Goal: Transaction & Acquisition: Purchase product/service

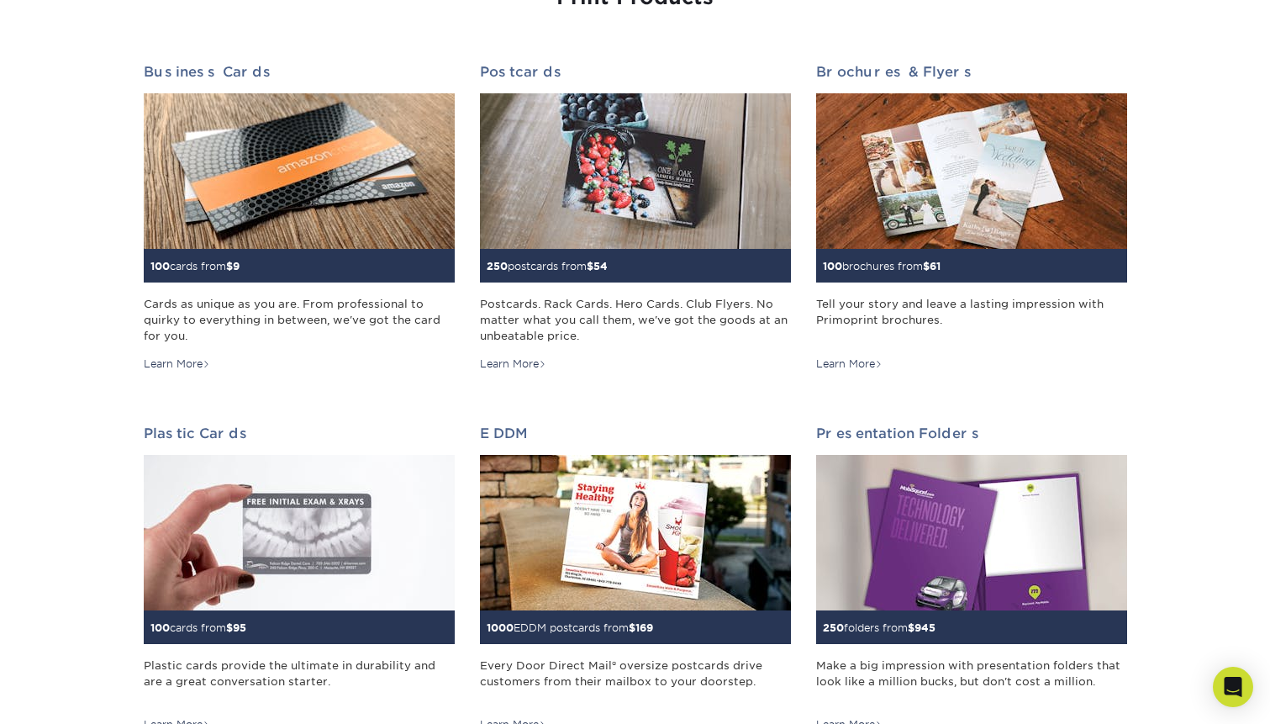
scroll to position [252, 0]
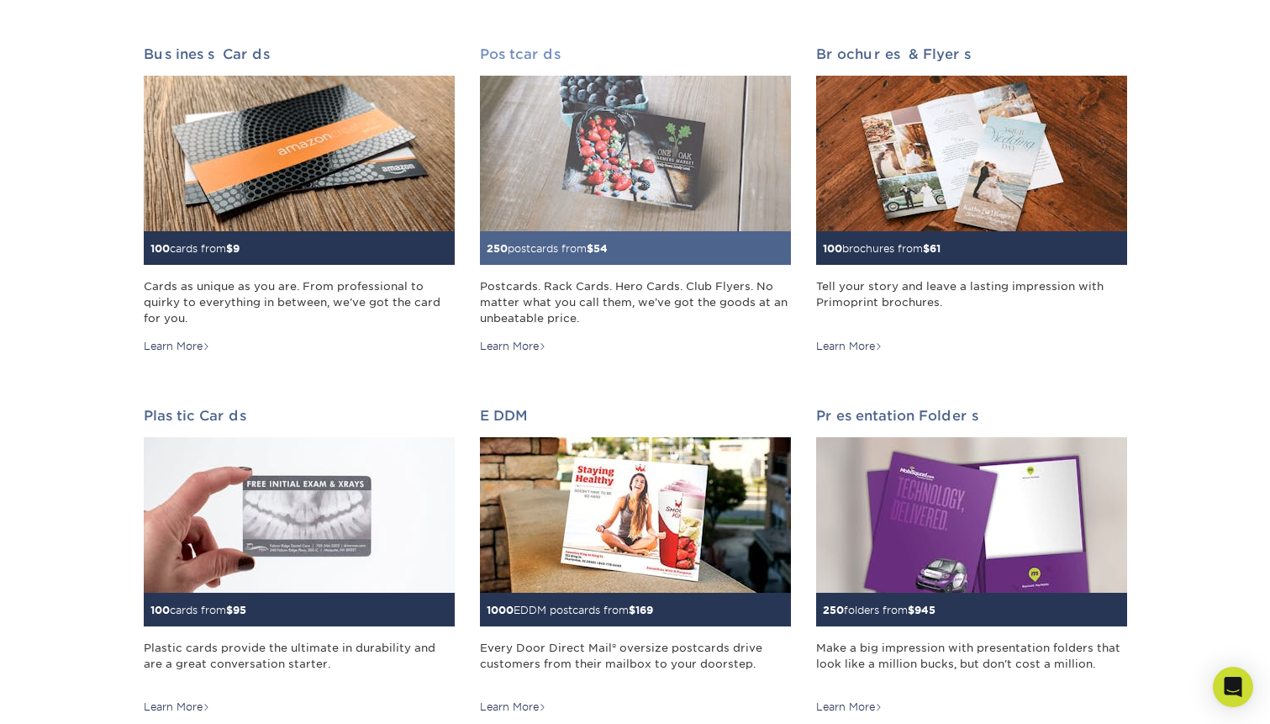
click at [585, 251] on small "250 postcards from $ 54" at bounding box center [547, 248] width 121 height 13
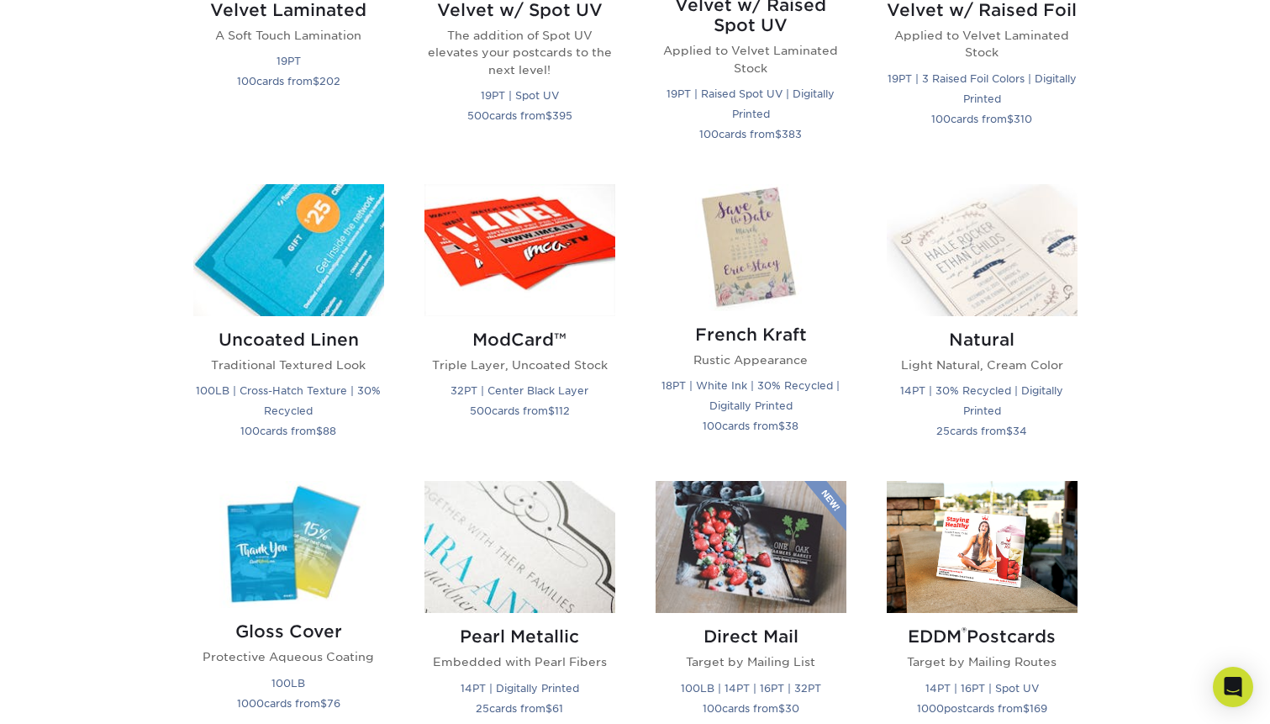
scroll to position [1849, 0]
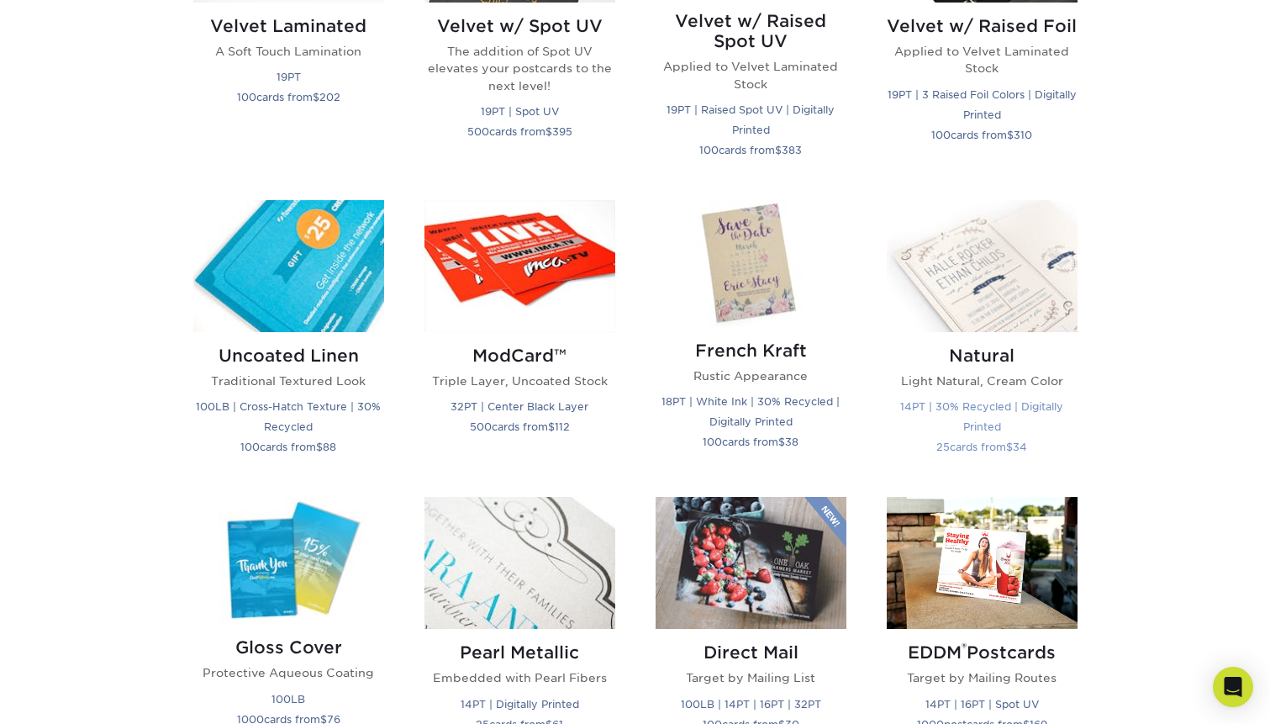
click at [986, 368] on div "Natural Light Natural, Cream Color 14PT | 30% Recycled | Digitally Printed 25 c…" at bounding box center [982, 404] width 191 height 145
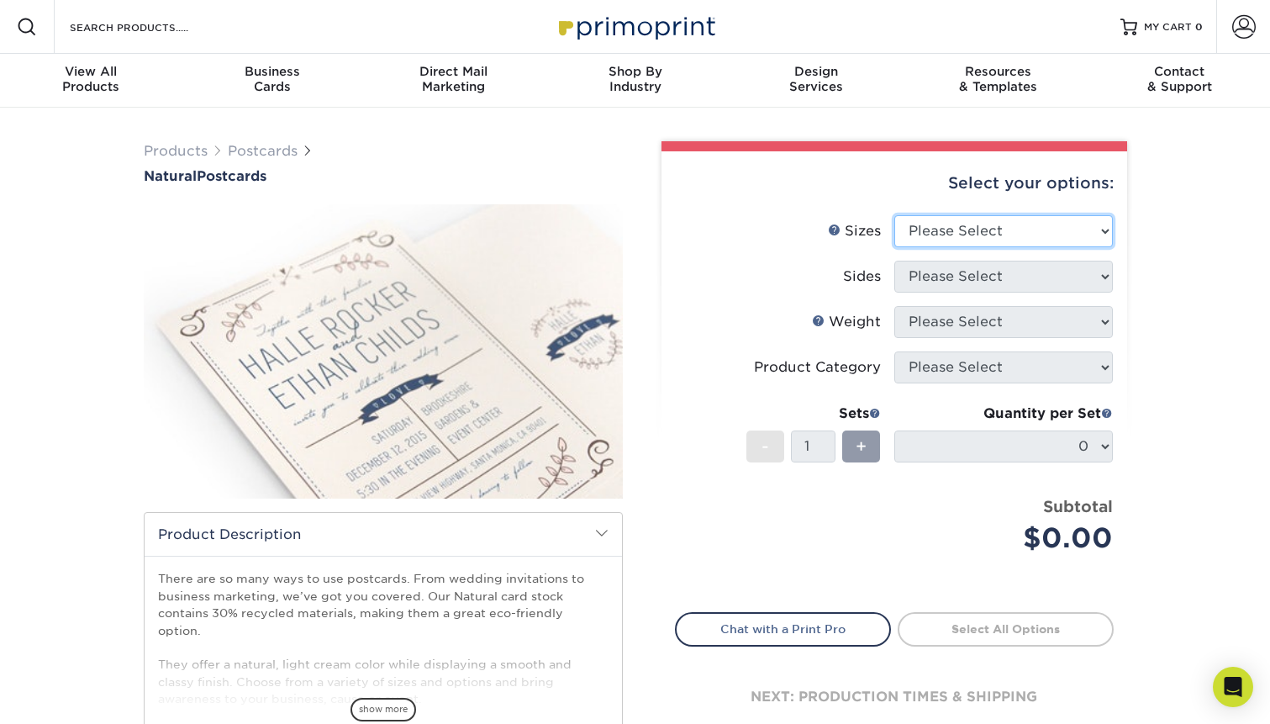
click at [1102, 235] on select "Please Select 2" x 4" 2" x 6" 3.5" x 8.5" 4" x 6" 4" x 8.5" 4" x 9" 4.25" x 11"…" at bounding box center [1003, 231] width 218 height 32
select select "4.00x6.00"
click at [894, 215] on select "Please Select 2" x 4" 2" x 6" 3.5" x 8.5" 4" x 6" 4" x 8.5" 4" x 9" 4.25" x 11"…" at bounding box center [1003, 231] width 218 height 32
click at [1087, 274] on select "Please Select Print Both Sides Print Front Only" at bounding box center [1003, 277] width 218 height 32
select select "13abbda7-1d64-4f25-8bb2-c179b224825d"
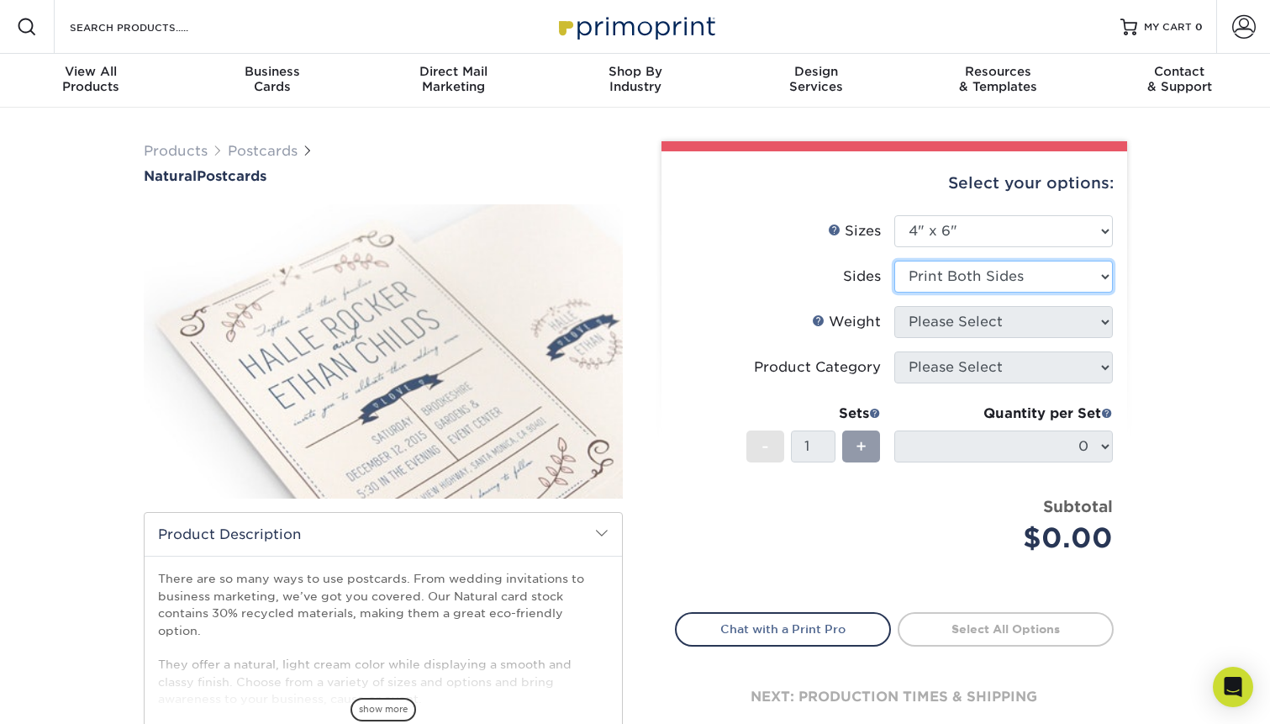
click at [894, 261] on select "Please Select Print Both Sides Print Front Only" at bounding box center [1003, 277] width 218 height 32
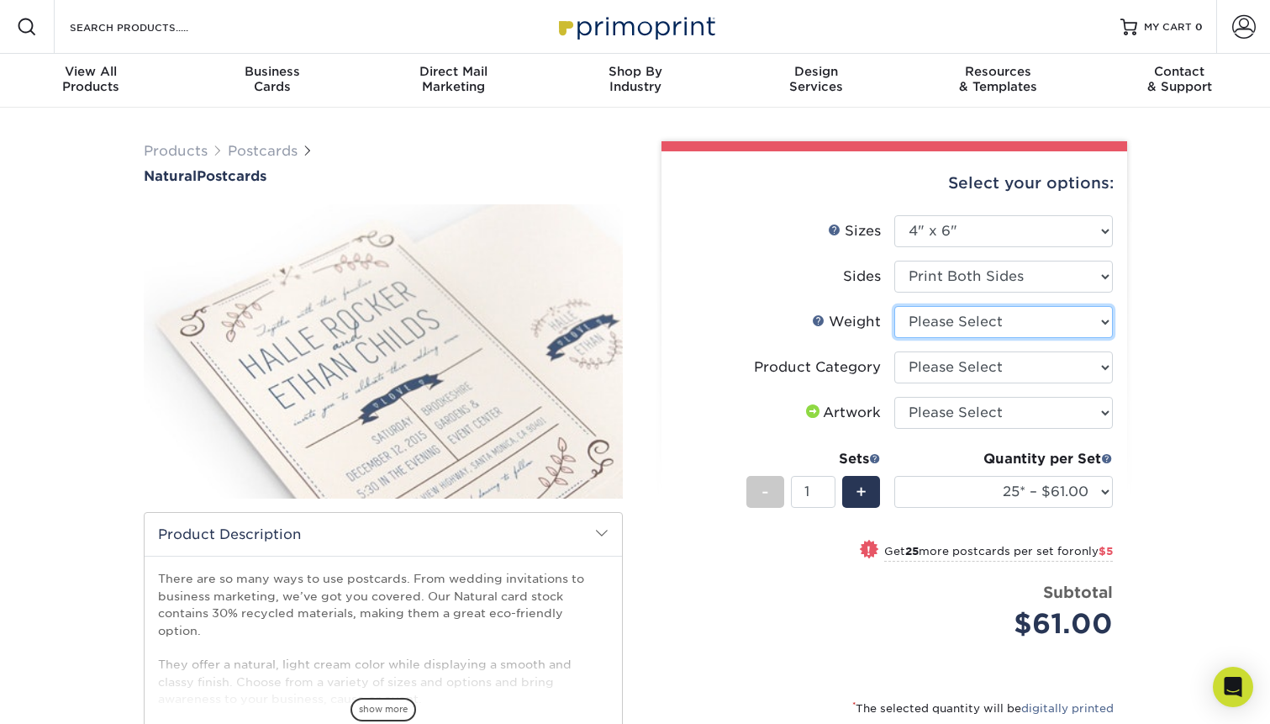
click at [1096, 328] on select "Please Select 14PTNT" at bounding box center [1003, 322] width 218 height 32
select select "14PTNT"
click at [894, 306] on select "Please Select 14PTNT" at bounding box center [1003, 322] width 218 height 32
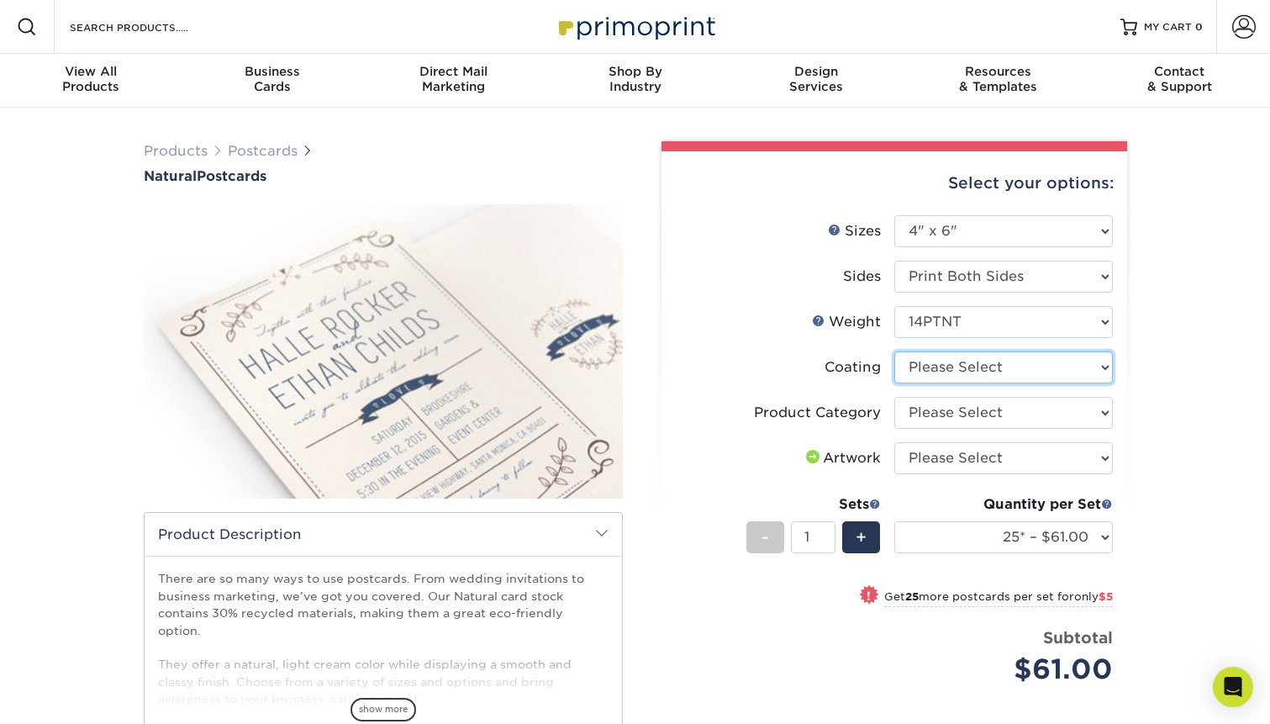
click at [1103, 371] on select at bounding box center [1003, 367] width 218 height 32
select select "3e7618de-abca-4bda-9f97-8b9129e913d8"
click at [894, 351] on select at bounding box center [1003, 367] width 218 height 32
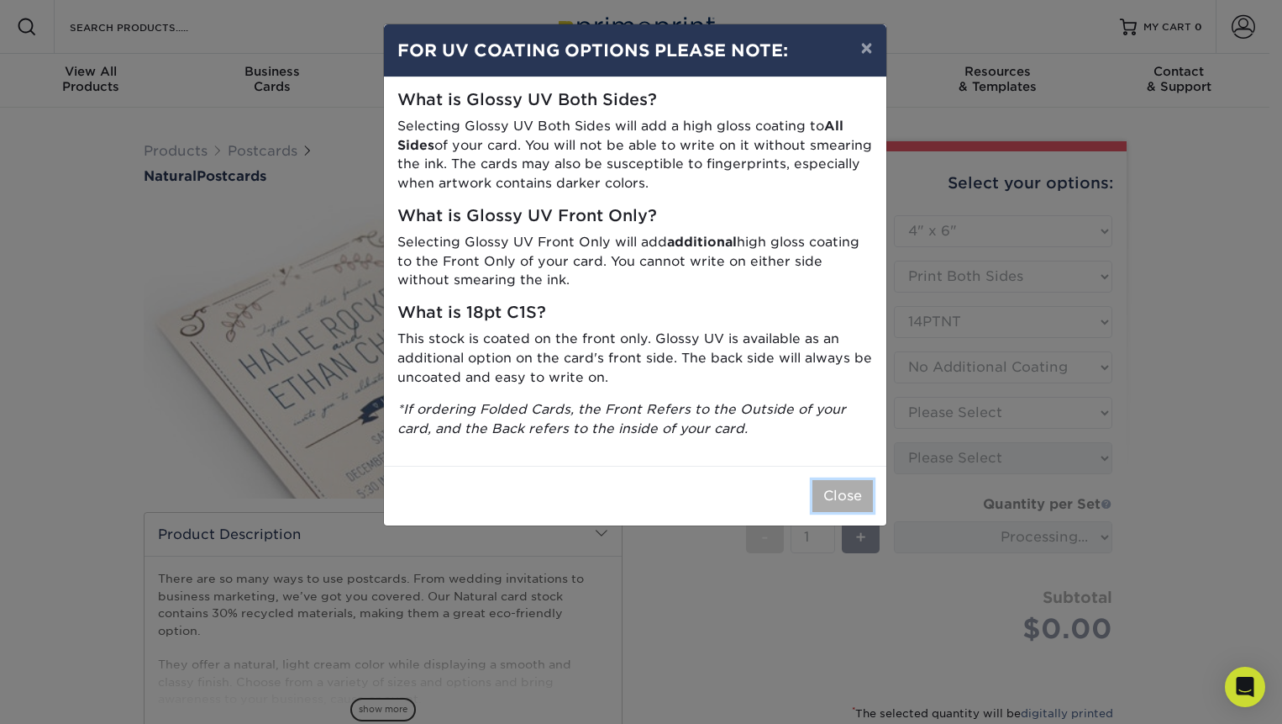
click at [859, 496] on button "Close" at bounding box center [843, 496] width 61 height 32
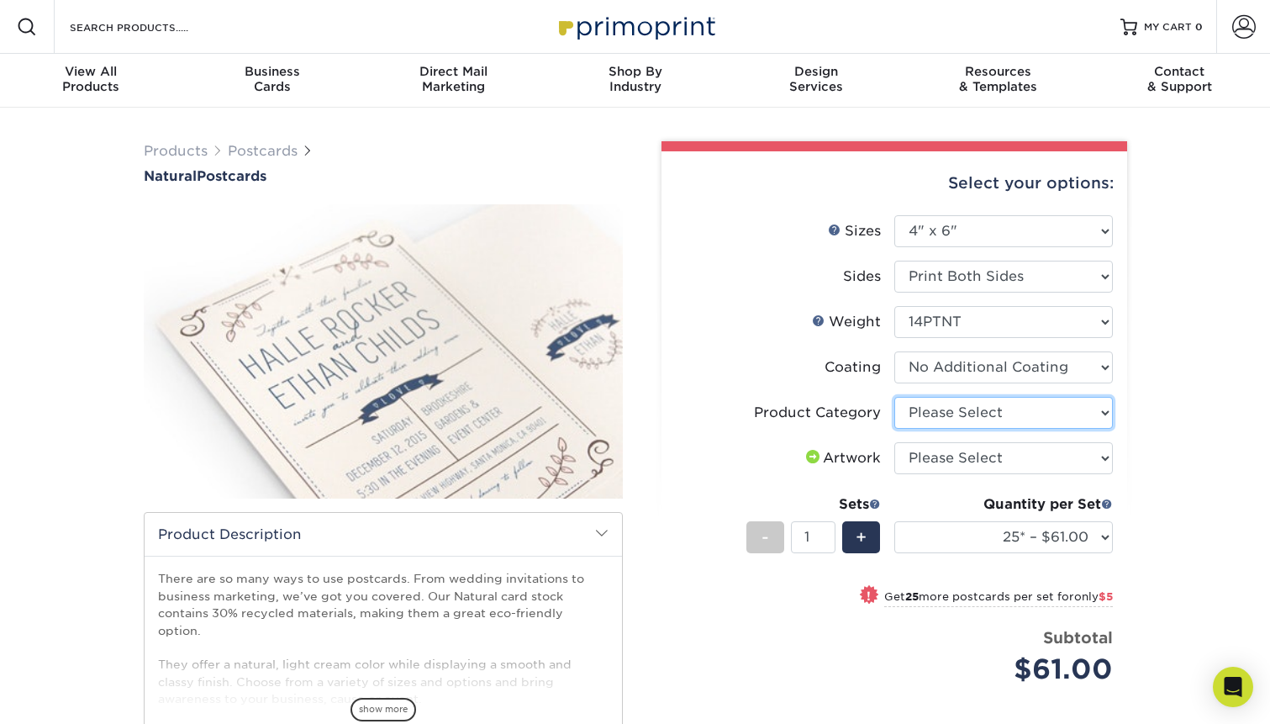
click at [1098, 415] on select "Please Select Postcards" at bounding box center [1003, 413] width 218 height 32
select select "9b7272e0-d6c8-4c3c-8e97-d3a1bcdab858"
click at [894, 397] on select "Please Select Postcards" at bounding box center [1003, 413] width 218 height 32
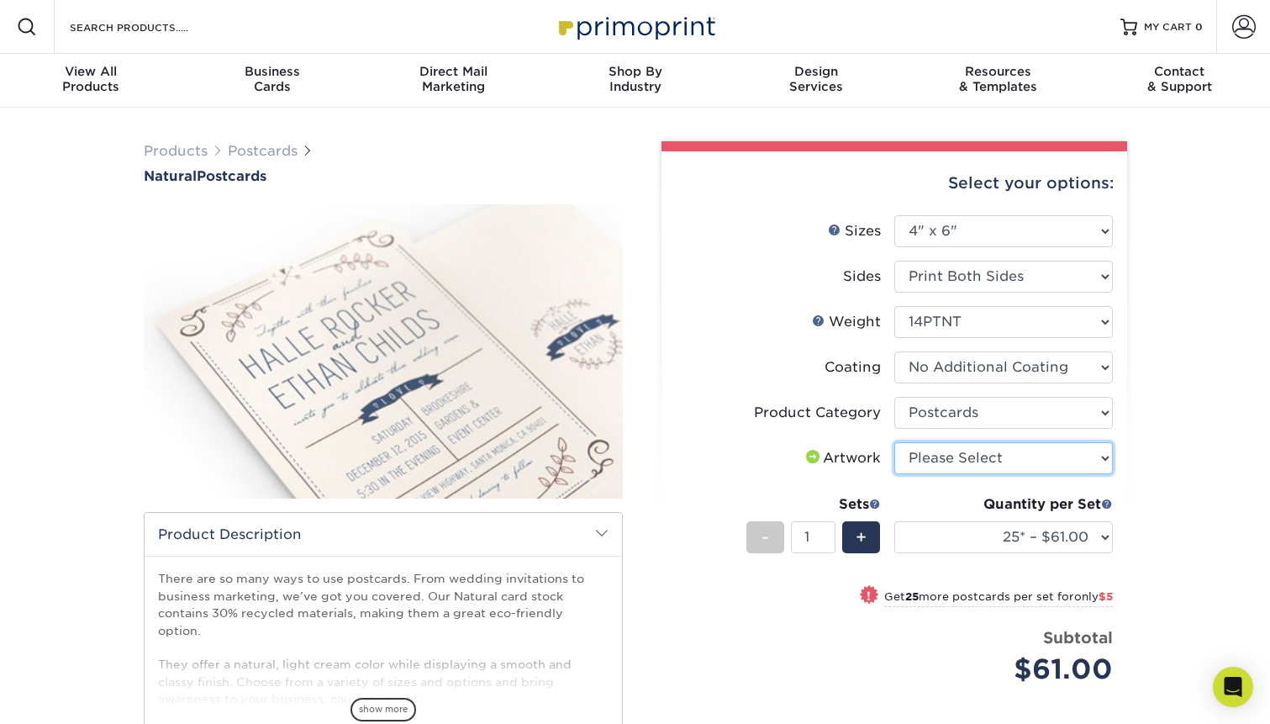
click at [1104, 457] on select "Please Select I will upload files I need a design - $150" at bounding box center [1003, 458] width 218 height 32
select select "upload"
click at [894, 442] on select "Please Select I will upload files I need a design - $150" at bounding box center [1003, 458] width 218 height 32
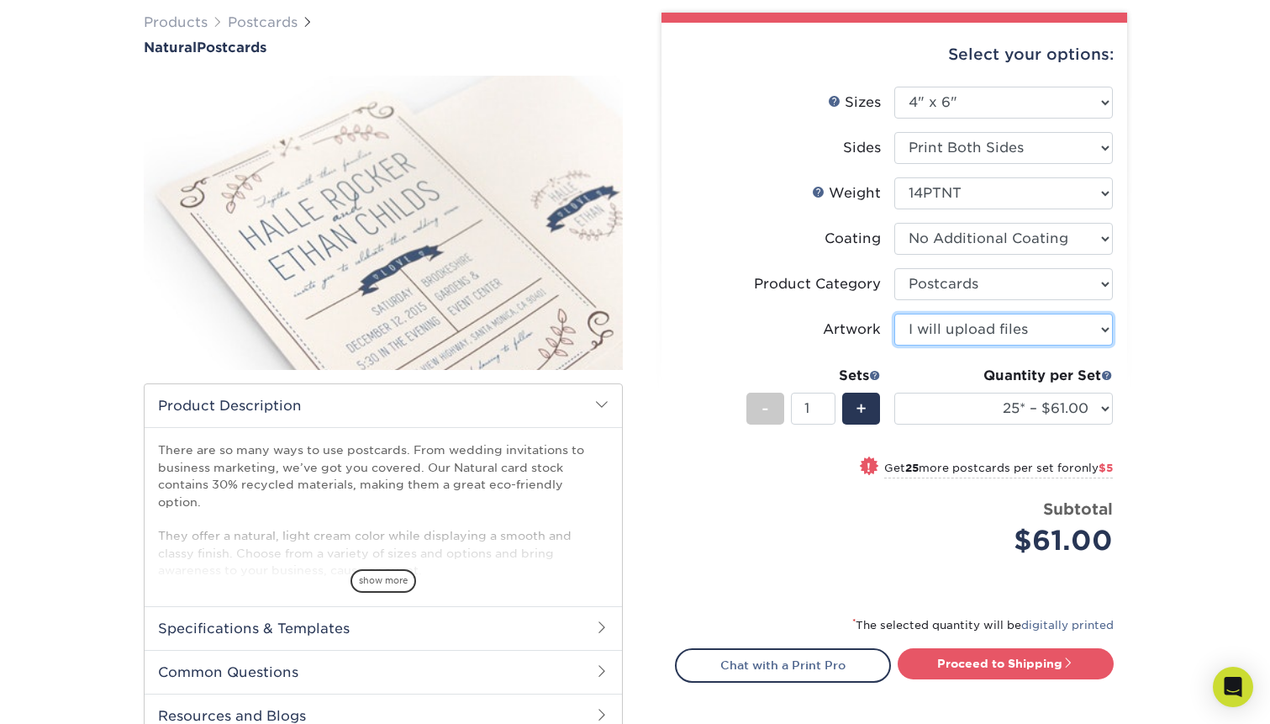
scroll to position [168, 0]
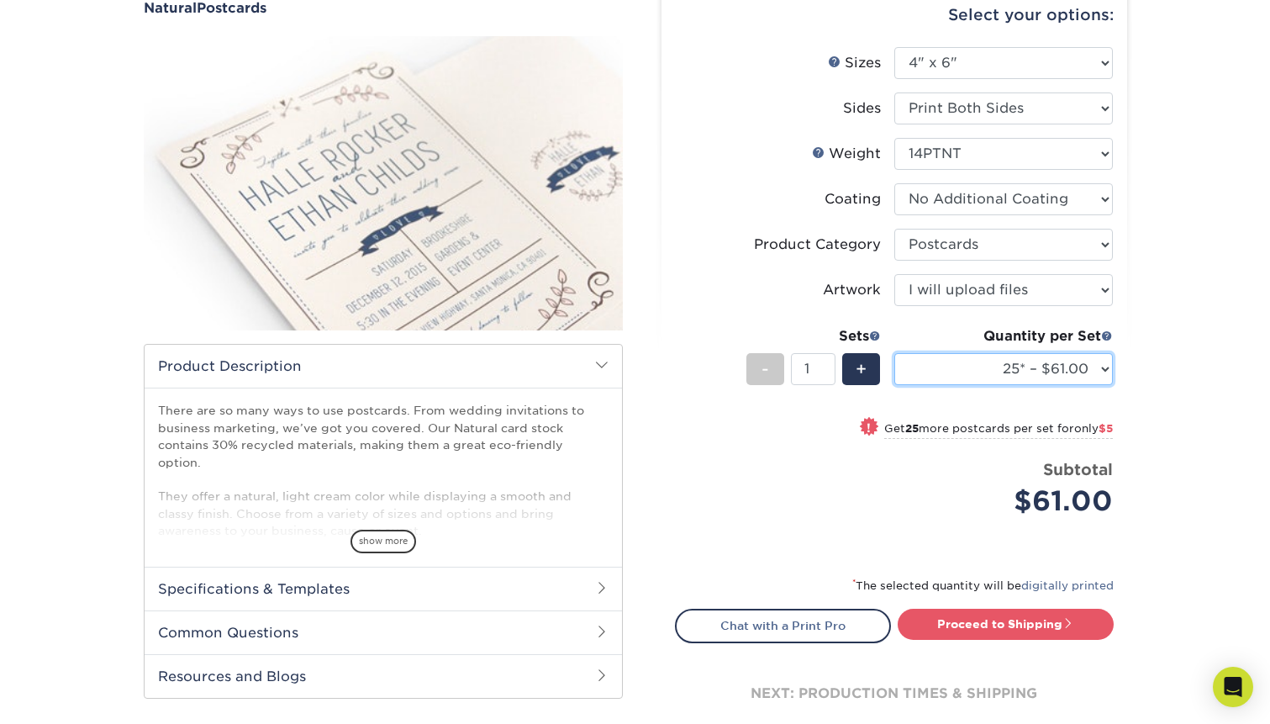
click at [1103, 376] on select "25* – $61.00 50* – $66.00 75* – $81.00 100* – $88.00 250* – $108.00 500* – $115…" at bounding box center [1003, 369] width 218 height 32
click at [894, 353] on select "25* – $61.00 50* – $66.00 75* – $81.00 100* – $88.00 250* – $108.00 500* – $115…" at bounding box center [1003, 369] width 218 height 32
click at [1098, 369] on select "25* – $61.00 50* – $66.00 75* – $81.00 100* – $88.00 250* – $108.00 500* – $115…" at bounding box center [1003, 369] width 218 height 32
select select "50* – $66.00"
click at [894, 353] on select "25* – $61.00 50* – $66.00 75* – $81.00 100* – $88.00 250* – $108.00 500* – $115…" at bounding box center [1003, 369] width 218 height 32
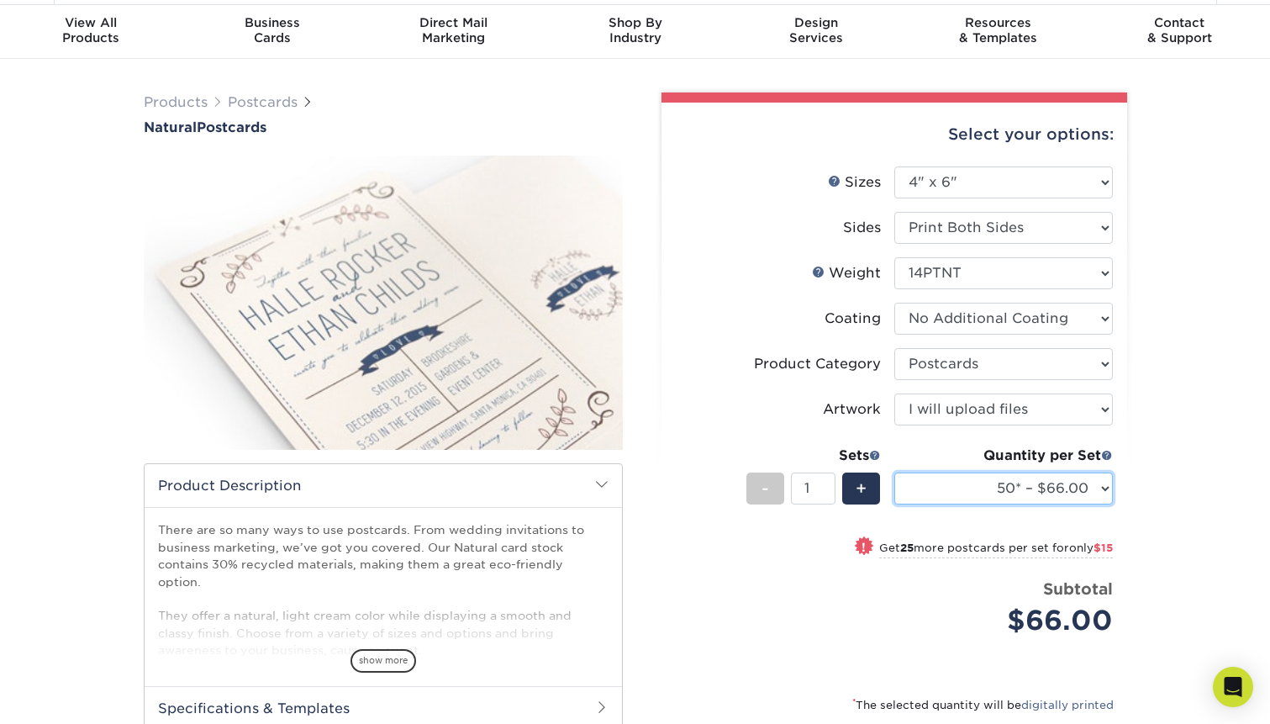
scroll to position [0, 0]
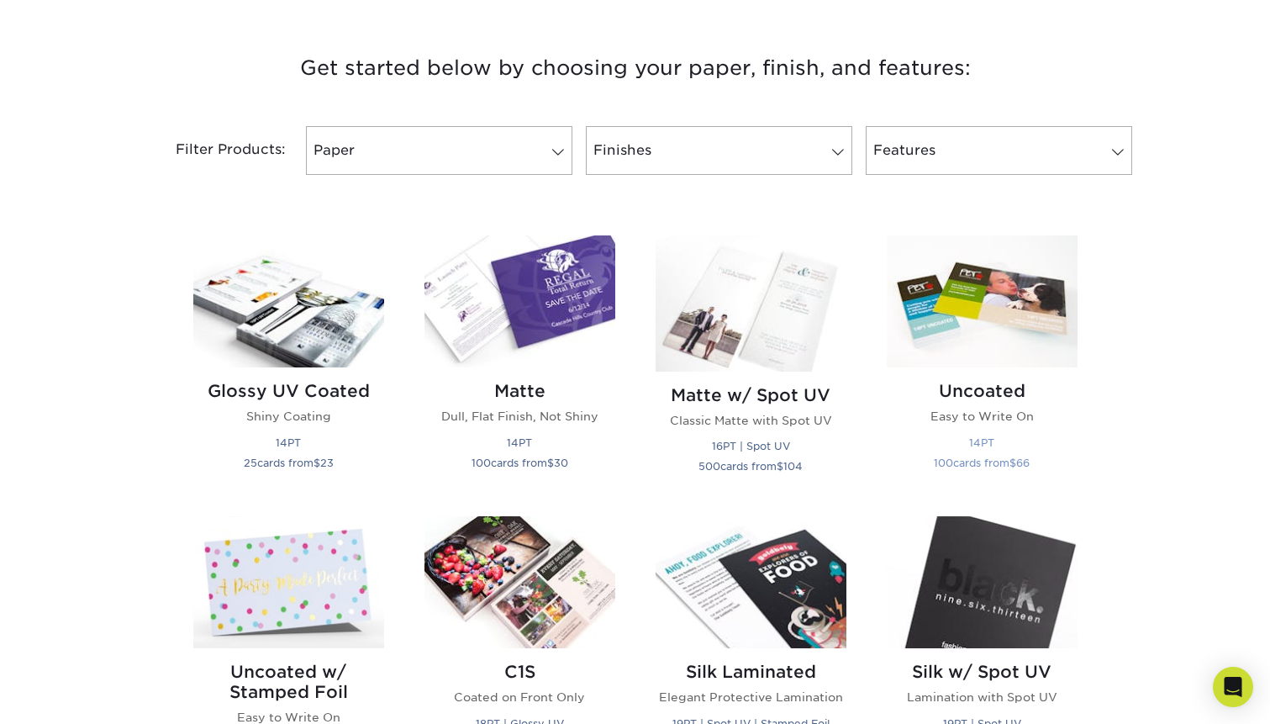
scroll to position [672, 0]
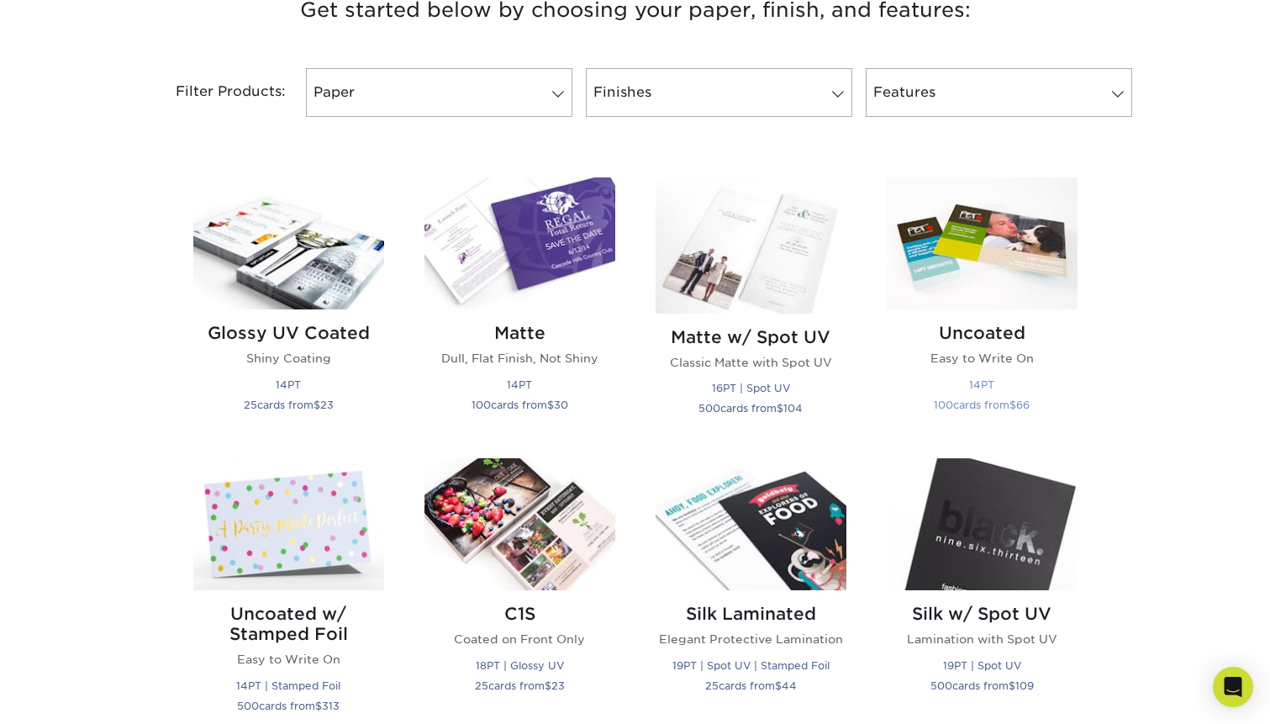
click at [1004, 271] on img at bounding box center [982, 243] width 191 height 132
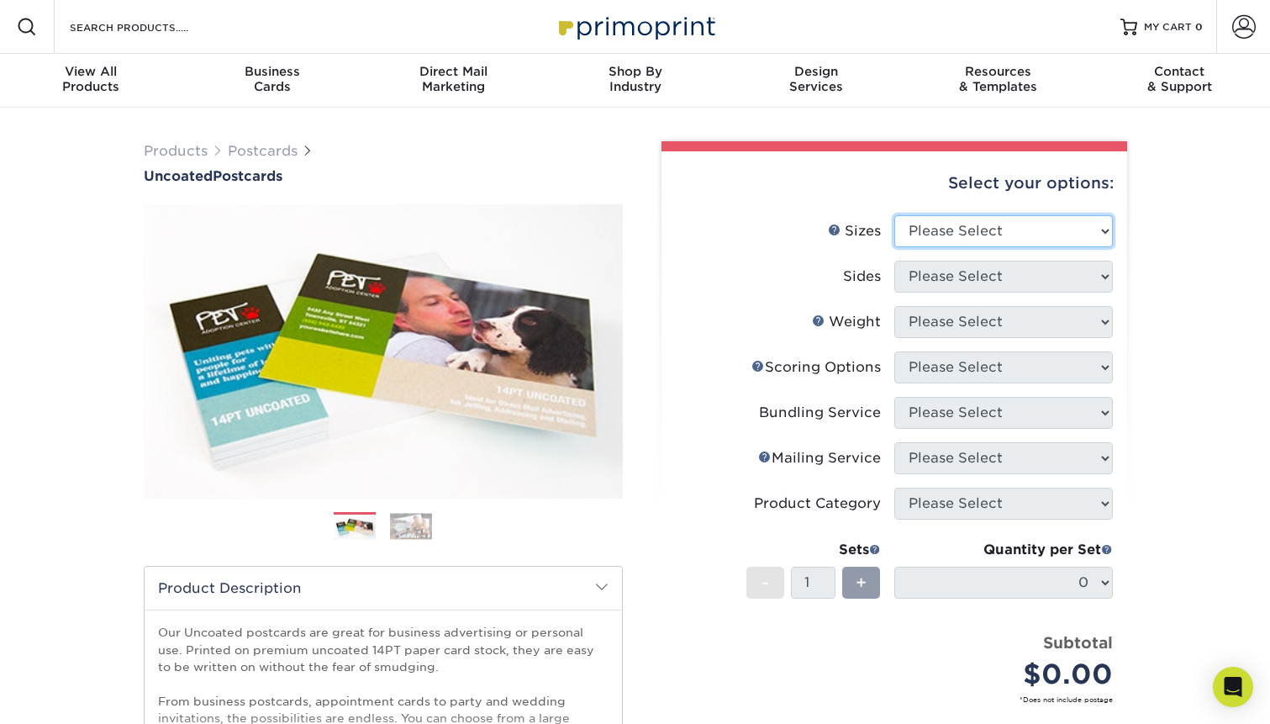
click at [1108, 234] on select "Please Select 1.5" x 7" 2" x 8" 2.12" x 5.5" 2.75" x 4.25" 2.75" x 8.5" 3" x 4"…" at bounding box center [1003, 231] width 218 height 32
select select "4.25x5.50"
click at [894, 215] on select "Please Select 1.5" x 7" 2" x 8" 2.12" x 5.5" 2.75" x 4.25" 2.75" x 8.5" 3" x 4"…" at bounding box center [1003, 231] width 218 height 32
click at [1101, 281] on select "Please Select Print Both Sides Print Front Only" at bounding box center [1003, 277] width 218 height 32
select select "13abbda7-1d64-4f25-8bb2-c179b224825d"
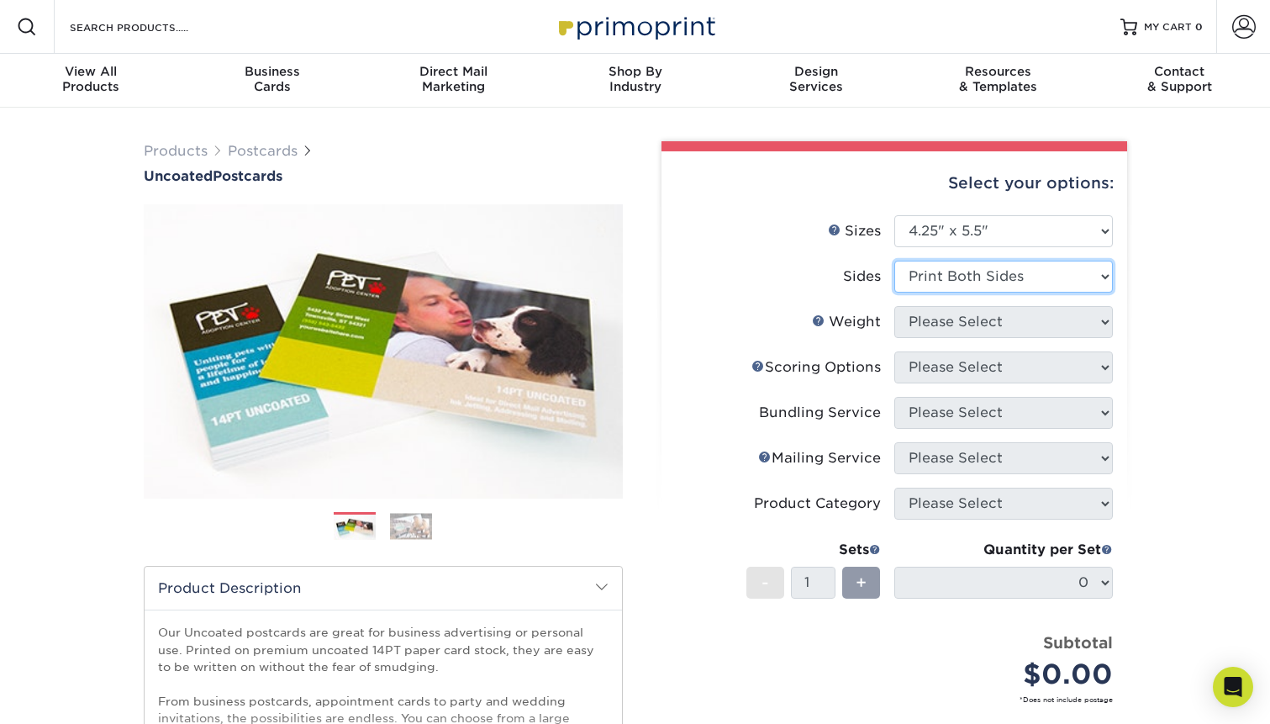
click at [894, 261] on select "Please Select Print Both Sides Print Front Only" at bounding box center [1003, 277] width 218 height 32
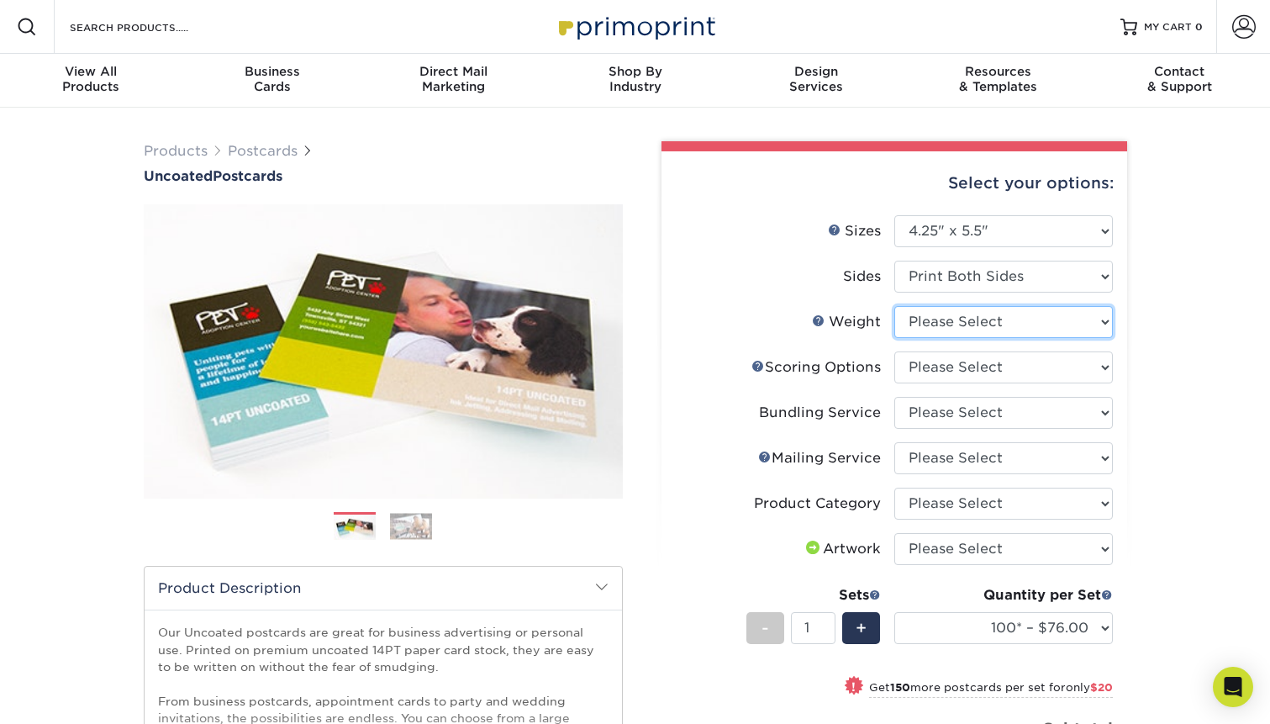
click at [1092, 325] on select "Please Select 14PT Uncoated" at bounding box center [1003, 322] width 218 height 32
select select "14PT Uncoated"
click at [894, 306] on select "Please Select 14PT Uncoated" at bounding box center [1003, 322] width 218 height 32
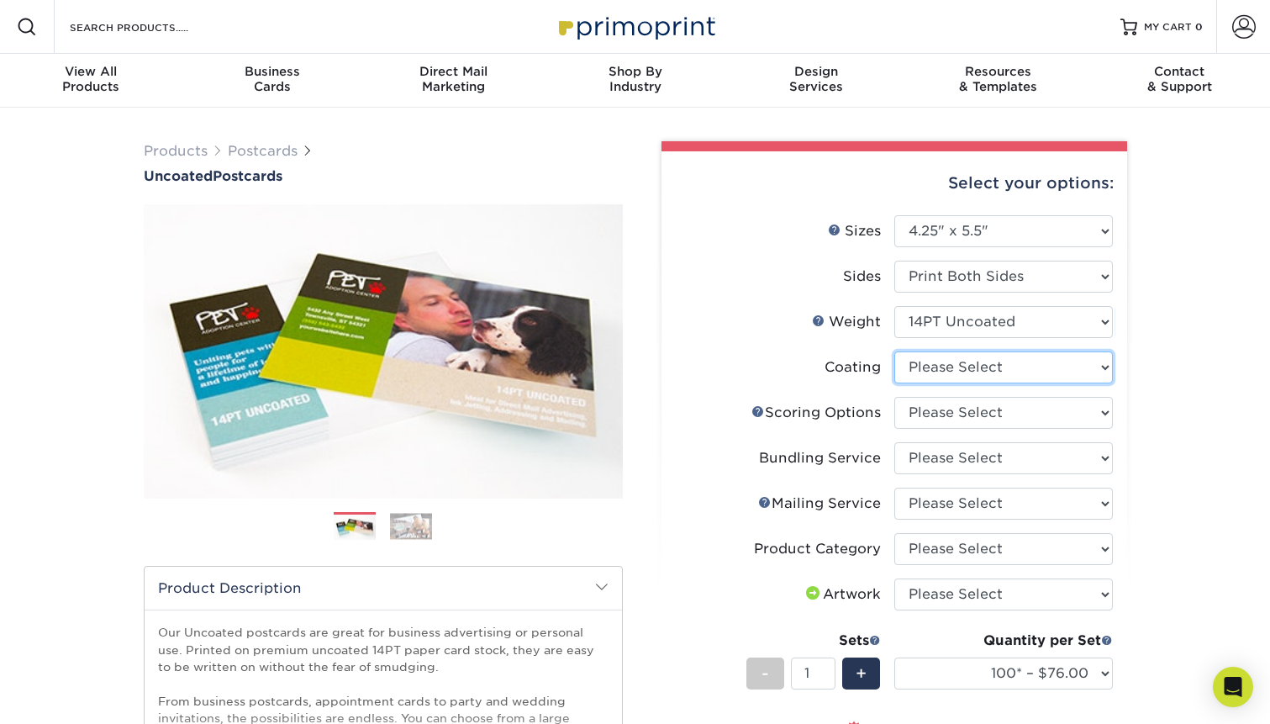
click at [1092, 371] on select at bounding box center [1003, 367] width 218 height 32
select select "3e7618de-abca-4bda-9f97-8b9129e913d8"
click at [894, 351] on select at bounding box center [1003, 367] width 218 height 32
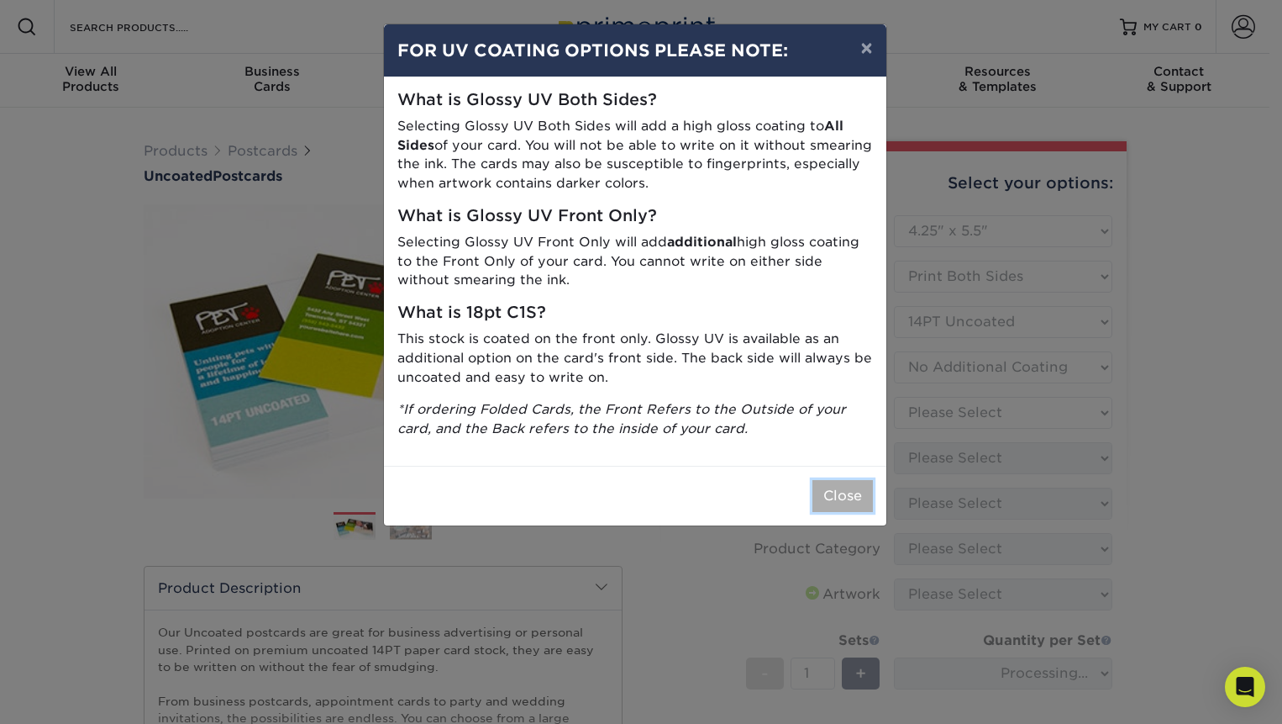
click at [854, 498] on button "Close" at bounding box center [843, 496] width 61 height 32
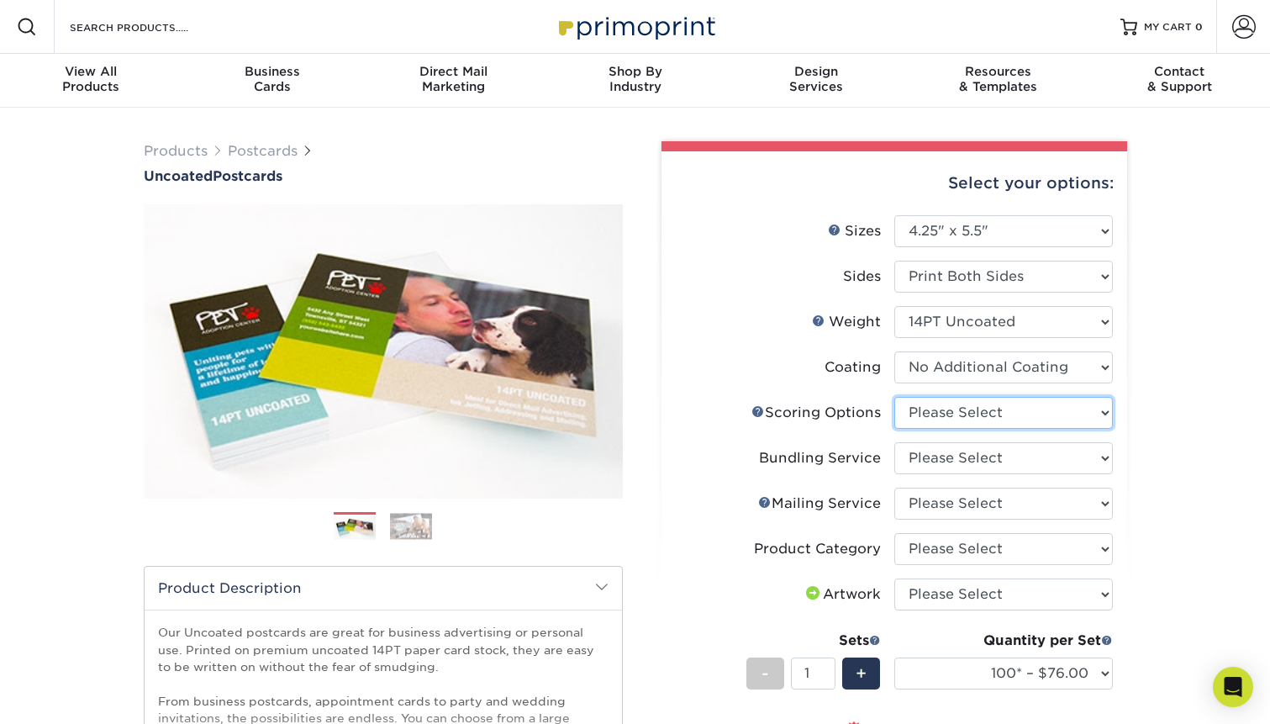
click at [1102, 413] on select "Please Select No Scoring One Score Score in Half" at bounding box center [1003, 413] width 218 height 32
select select "16ebe401-5398-422d-8cb0-f3adbb82deb5"
click at [894, 397] on select "Please Select No Scoring One Score Score in Half" at bounding box center [1003, 413] width 218 height 32
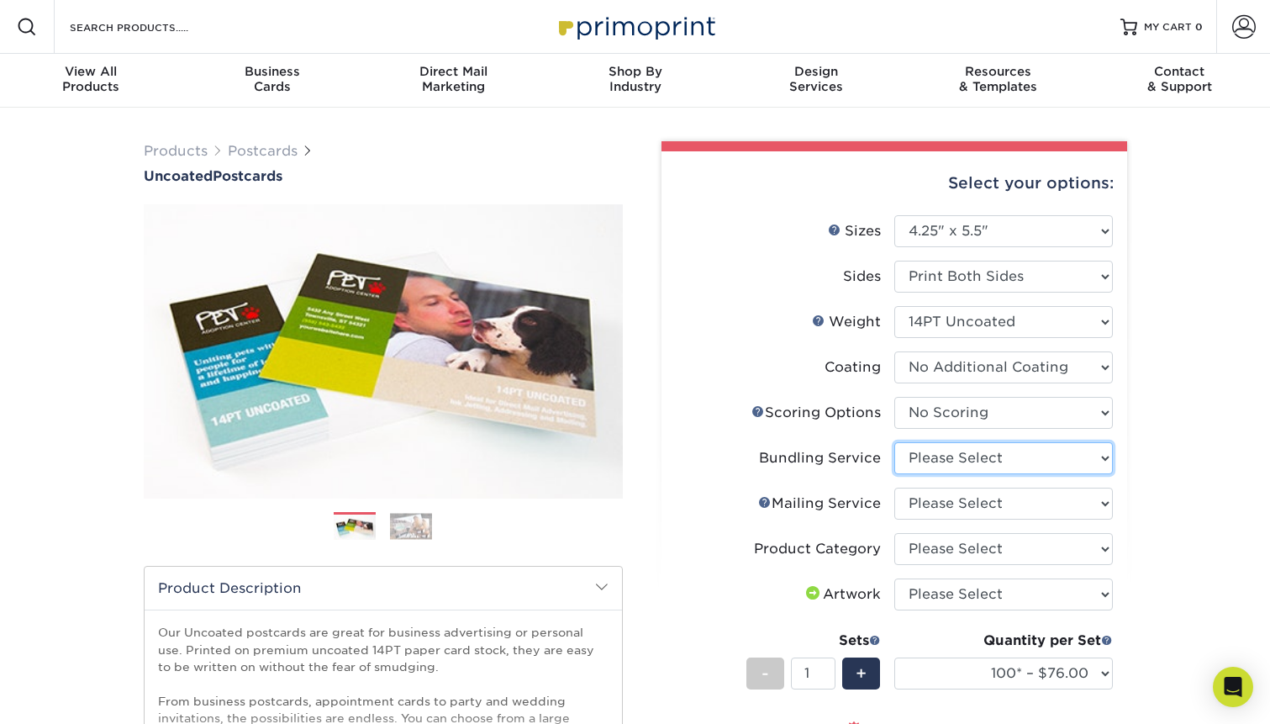
click at [1083, 461] on select "Please Select No Bundling Services Yes, Bundles of 50 (+2 Days) Yes, Bundles of…" at bounding box center [1003, 458] width 218 height 32
select select "58689abb-25c0-461c-a4c3-a80b627d6649"
click at [894, 442] on select "Please Select No Bundling Services Yes, Bundles of 50 (+2 Days) Yes, Bundles of…" at bounding box center [1003, 458] width 218 height 32
click at [1102, 503] on select "Please Select No Direct Mailing Service No, I will mail/stamp/imprint Direct Ma…" at bounding box center [1003, 503] width 218 height 32
select select "3e5e9bdd-d78a-4c28-a41d-fe1407925ca6"
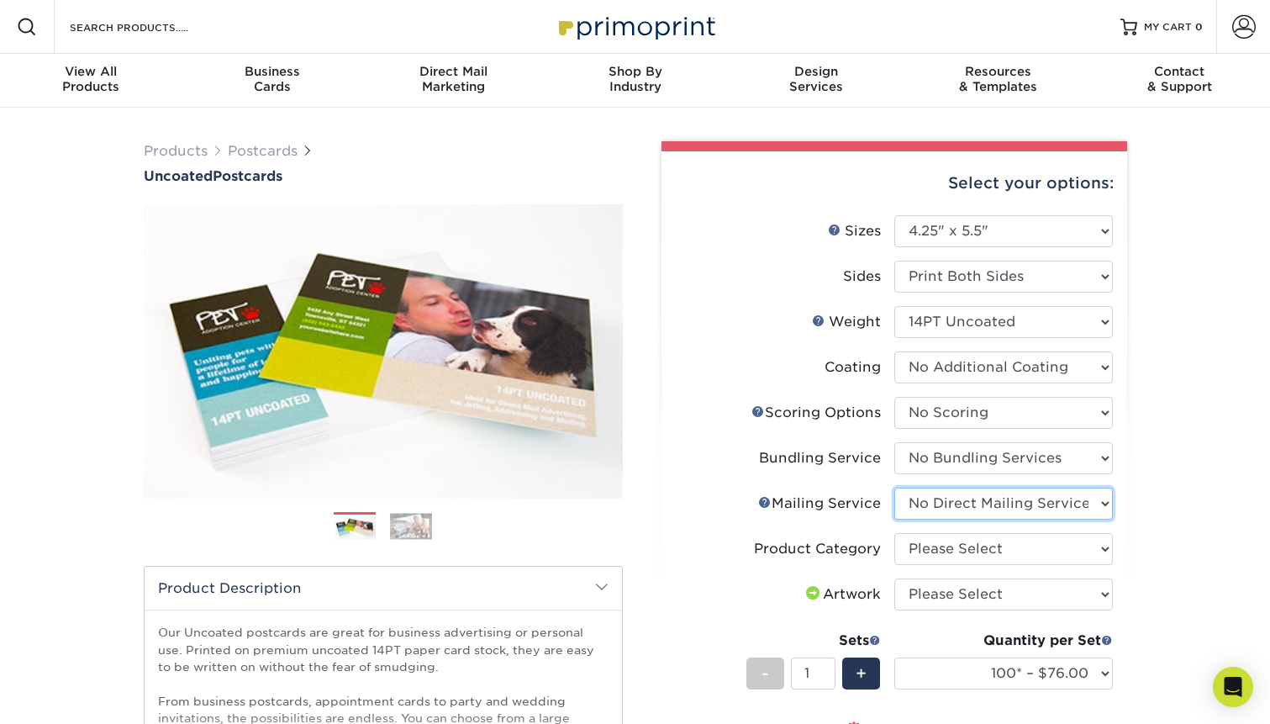
click at [894, 487] on select "Please Select No Direct Mailing Service No, I will mail/stamp/imprint Direct Ma…" at bounding box center [1003, 503] width 218 height 32
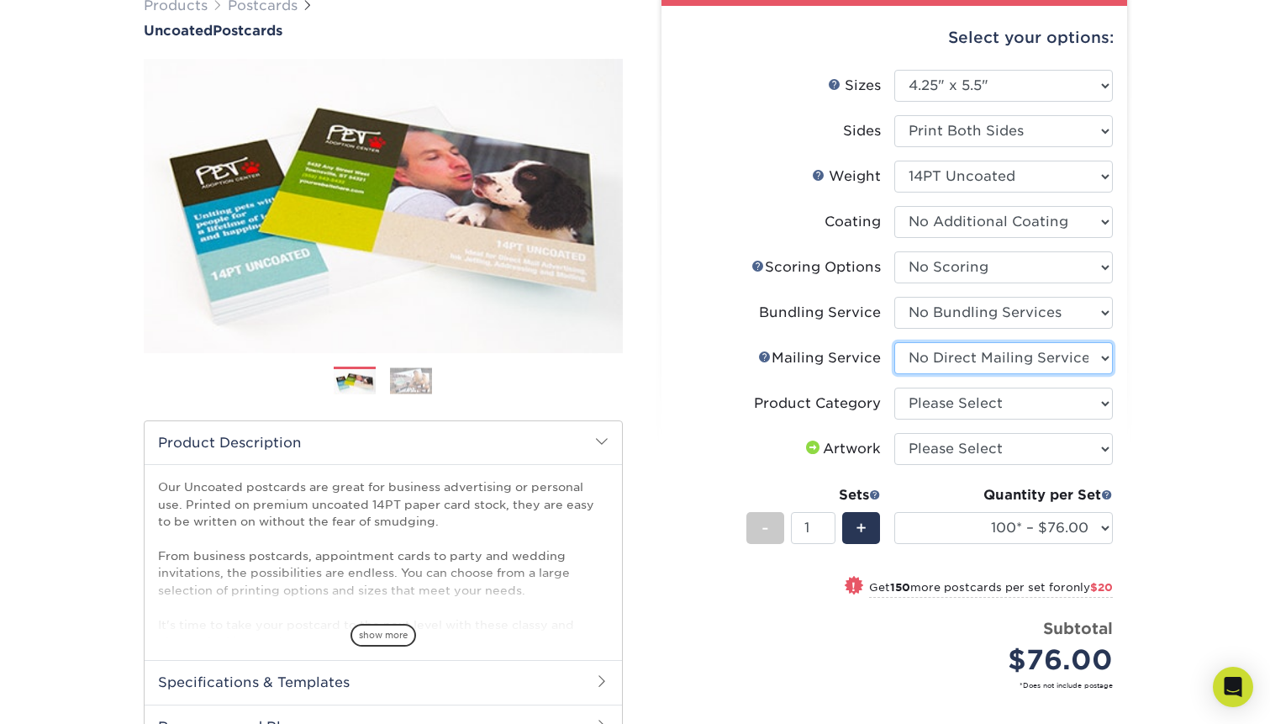
scroll to position [252, 0]
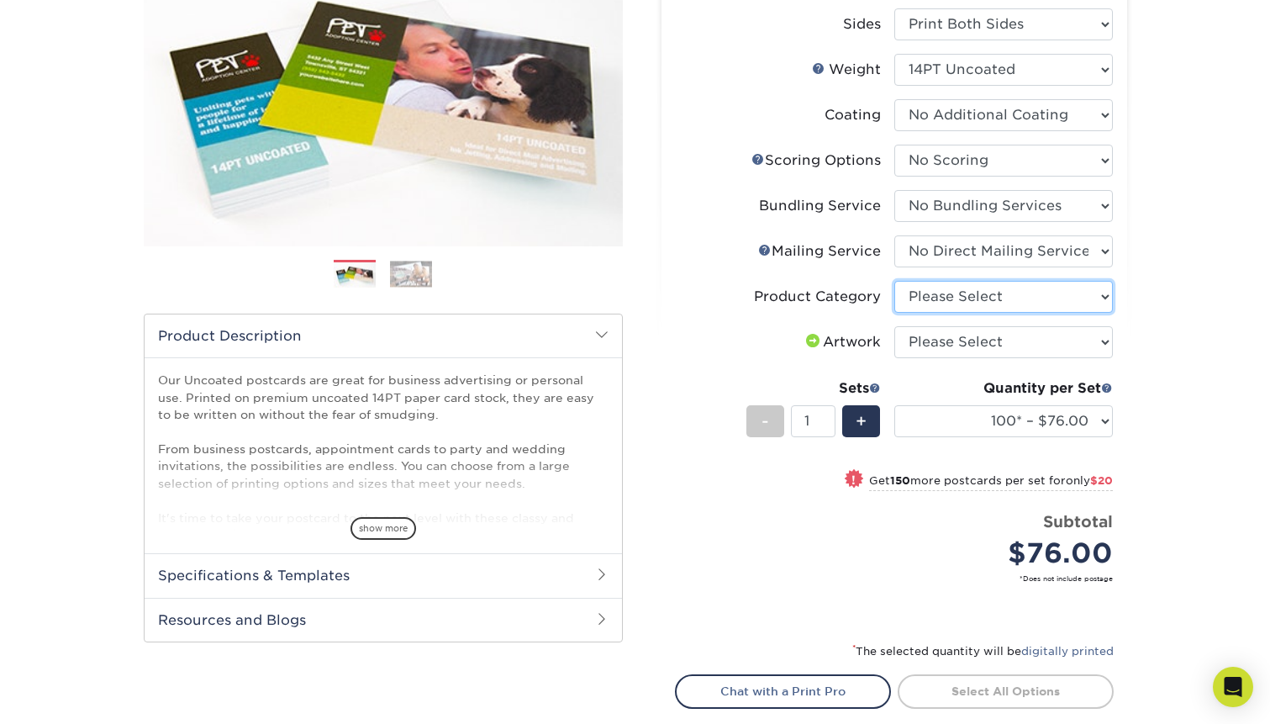
click at [1098, 294] on select "Please Select Postcards" at bounding box center [1003, 297] width 218 height 32
select select "9b7272e0-d6c8-4c3c-8e97-d3a1bcdab858"
click at [894, 281] on select "Please Select Postcards" at bounding box center [1003, 297] width 218 height 32
click at [1103, 341] on select "Please Select I will upload files I need a design - $150" at bounding box center [1003, 342] width 218 height 32
select select "upload"
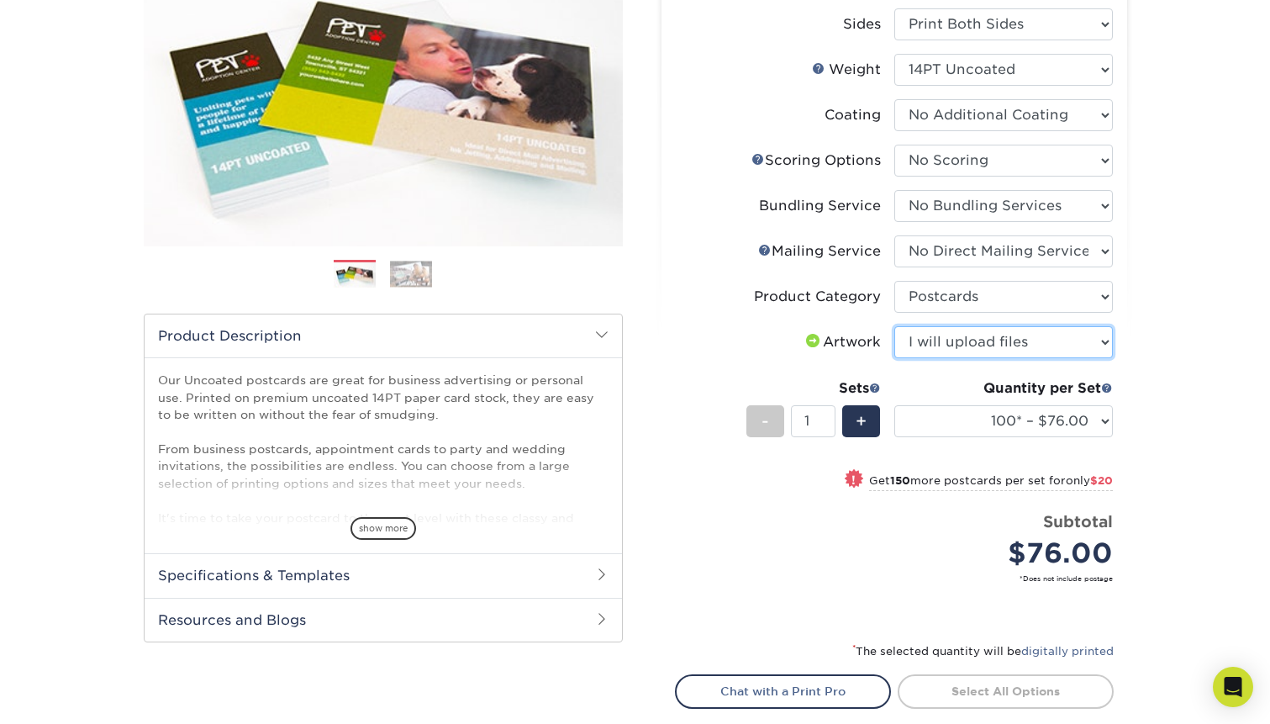
click at [894, 326] on select "Please Select I will upload files I need a design - $150" at bounding box center [1003, 342] width 218 height 32
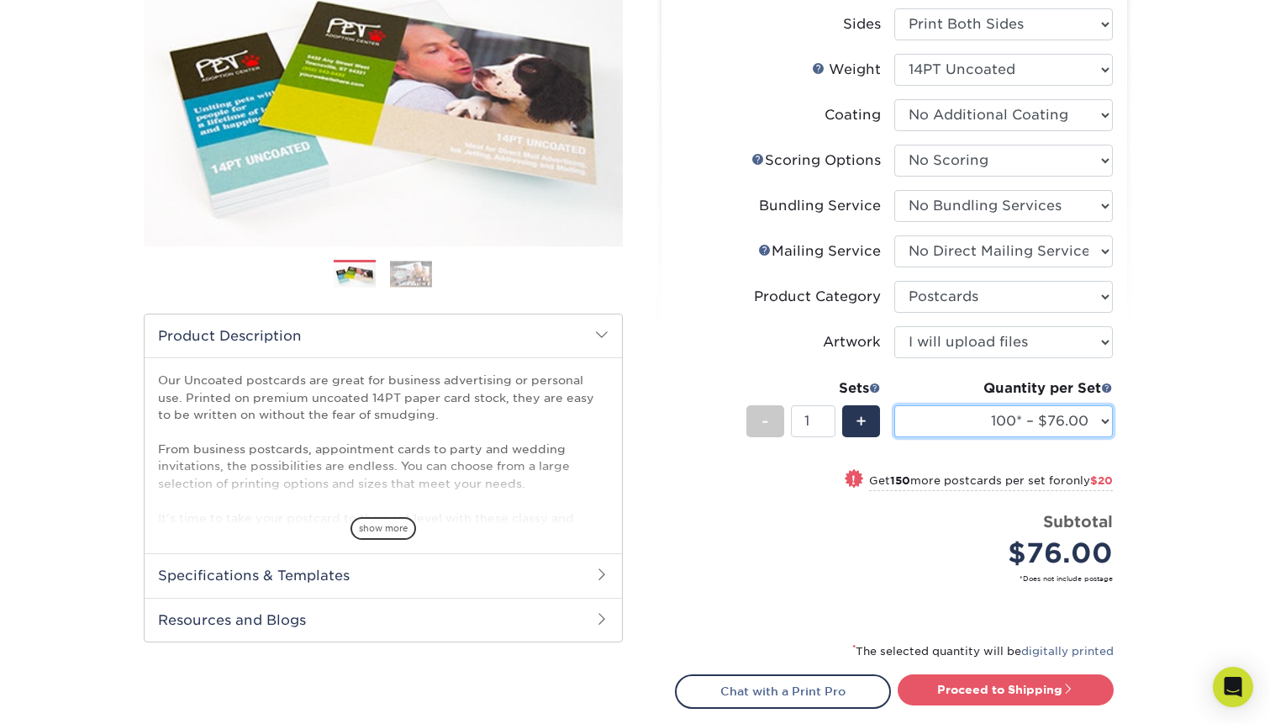
click at [1097, 420] on select "100* – $76.00 250* – $96.00 500 – $103.00 1000 – $119.00 2500 – $244.00 5000 – …" at bounding box center [1003, 421] width 218 height 32
click at [894, 405] on select "100* – $76.00 250* – $96.00 500 – $103.00 1000 – $119.00 2500 – $244.00 5000 – …" at bounding box center [1003, 421] width 218 height 32
click at [1187, 302] on div "Products Postcards Uncoated Postcards Next" at bounding box center [635, 362] width 1270 height 1014
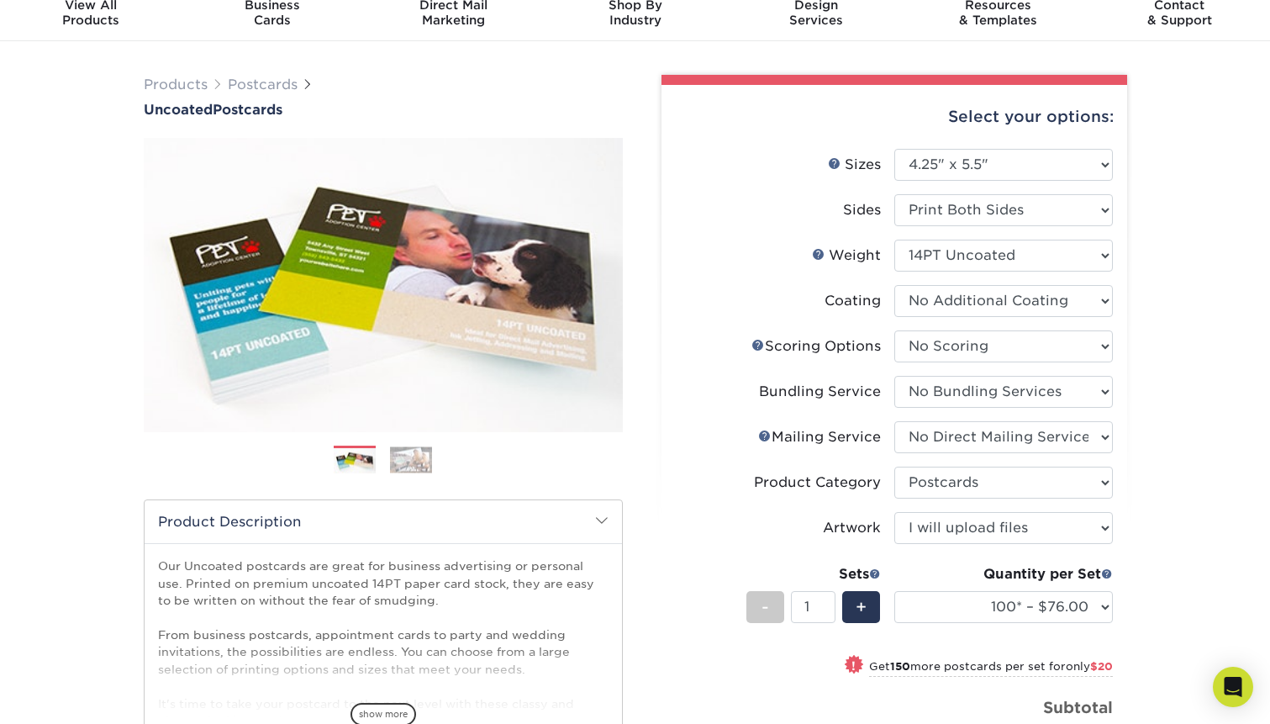
scroll to position [0, 0]
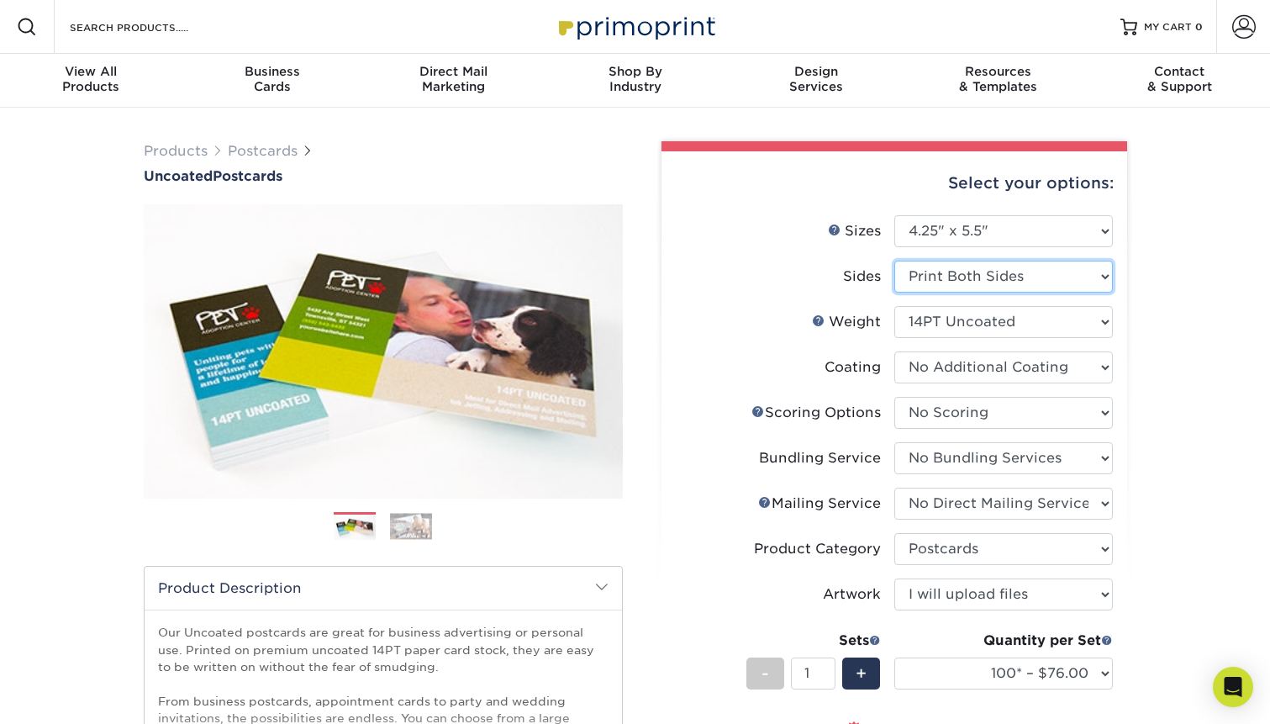
click at [1104, 278] on select "Please Select Print Both Sides Print Front Only" at bounding box center [1003, 277] width 218 height 32
select select "32d3c223-f82c-492b-b915-ba065a00862f"
click at [894, 261] on select "Please Select Print Both Sides Print Front Only" at bounding box center [1003, 277] width 218 height 32
select select "-1"
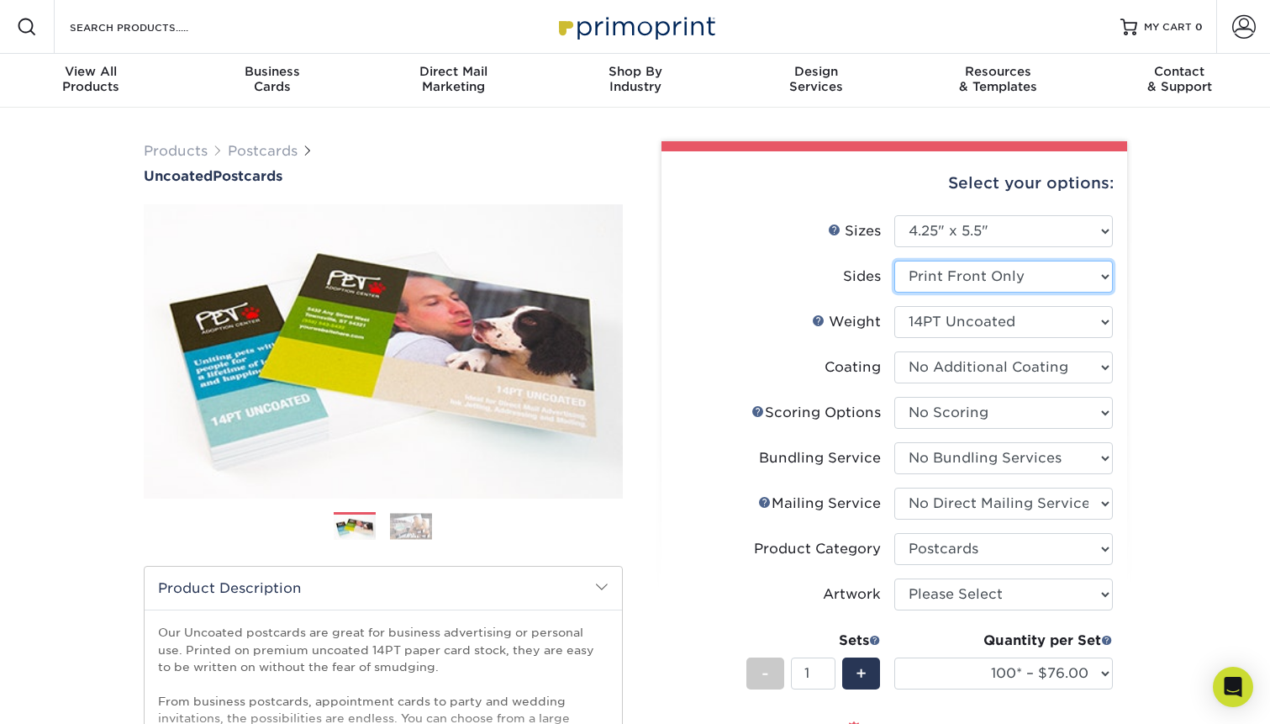
select select "-1"
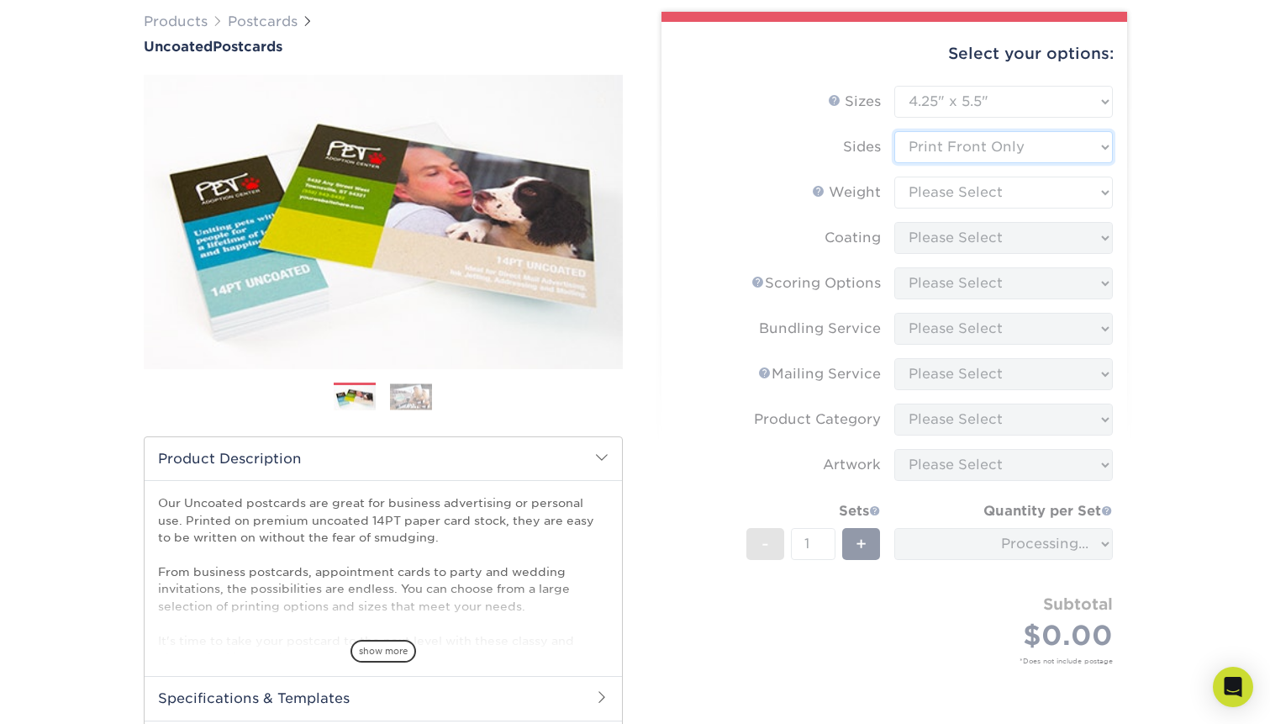
scroll to position [134, 0]
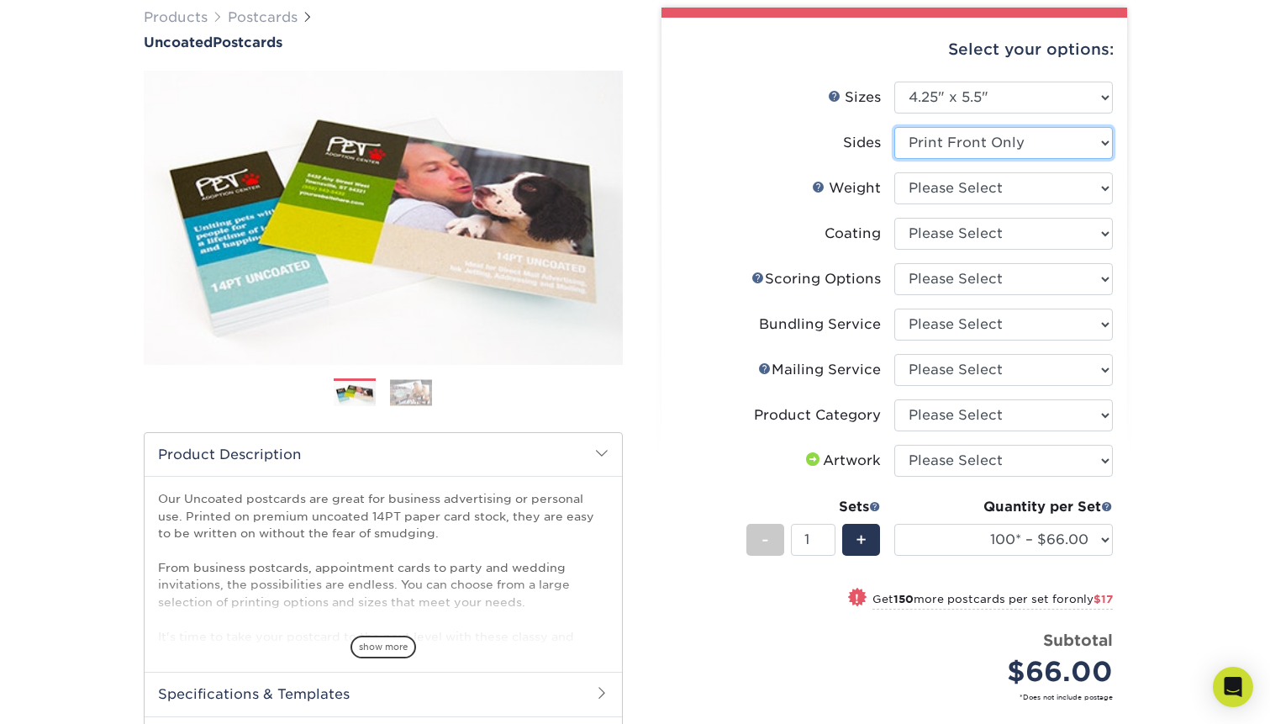
click at [1103, 146] on select "Please Select Print Both Sides Print Front Only" at bounding box center [1003, 143] width 218 height 32
select select "13abbda7-1d64-4f25-8bb2-c179b224825d"
click at [894, 127] on select "Please Select Print Both Sides Print Front Only" at bounding box center [1003, 143] width 218 height 32
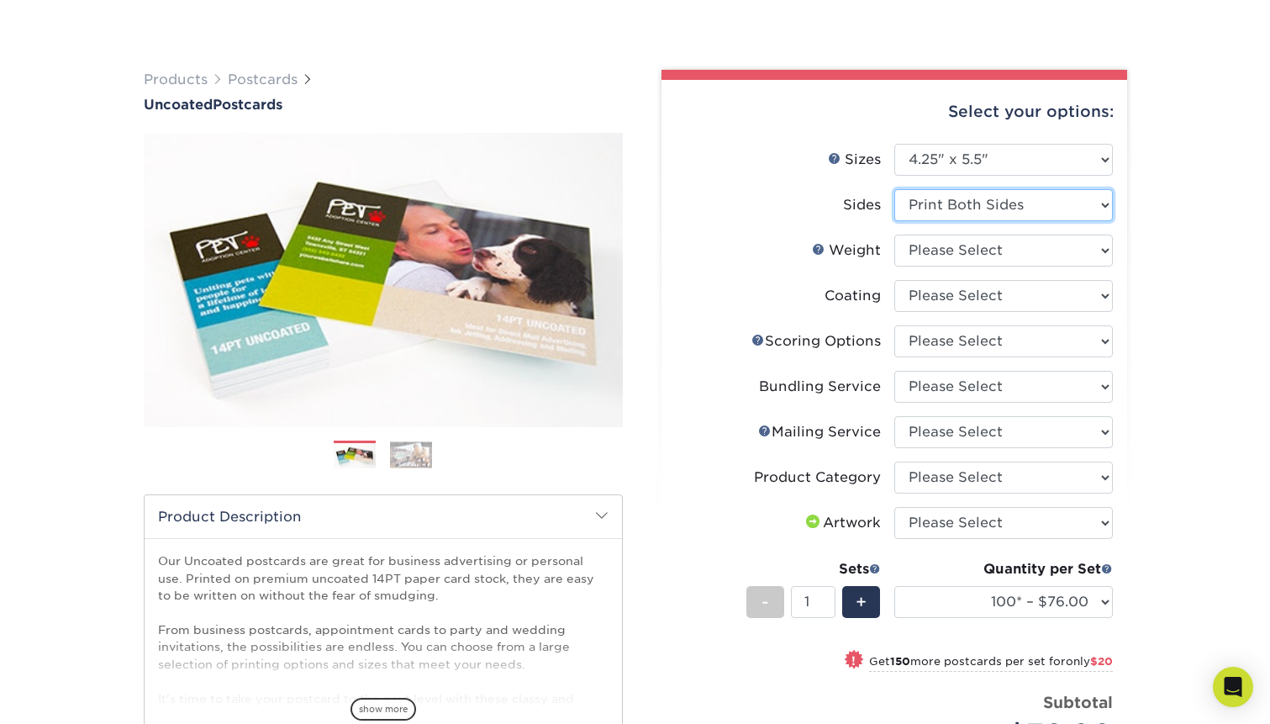
scroll to position [0, 0]
